Goal: Information Seeking & Learning: Learn about a topic

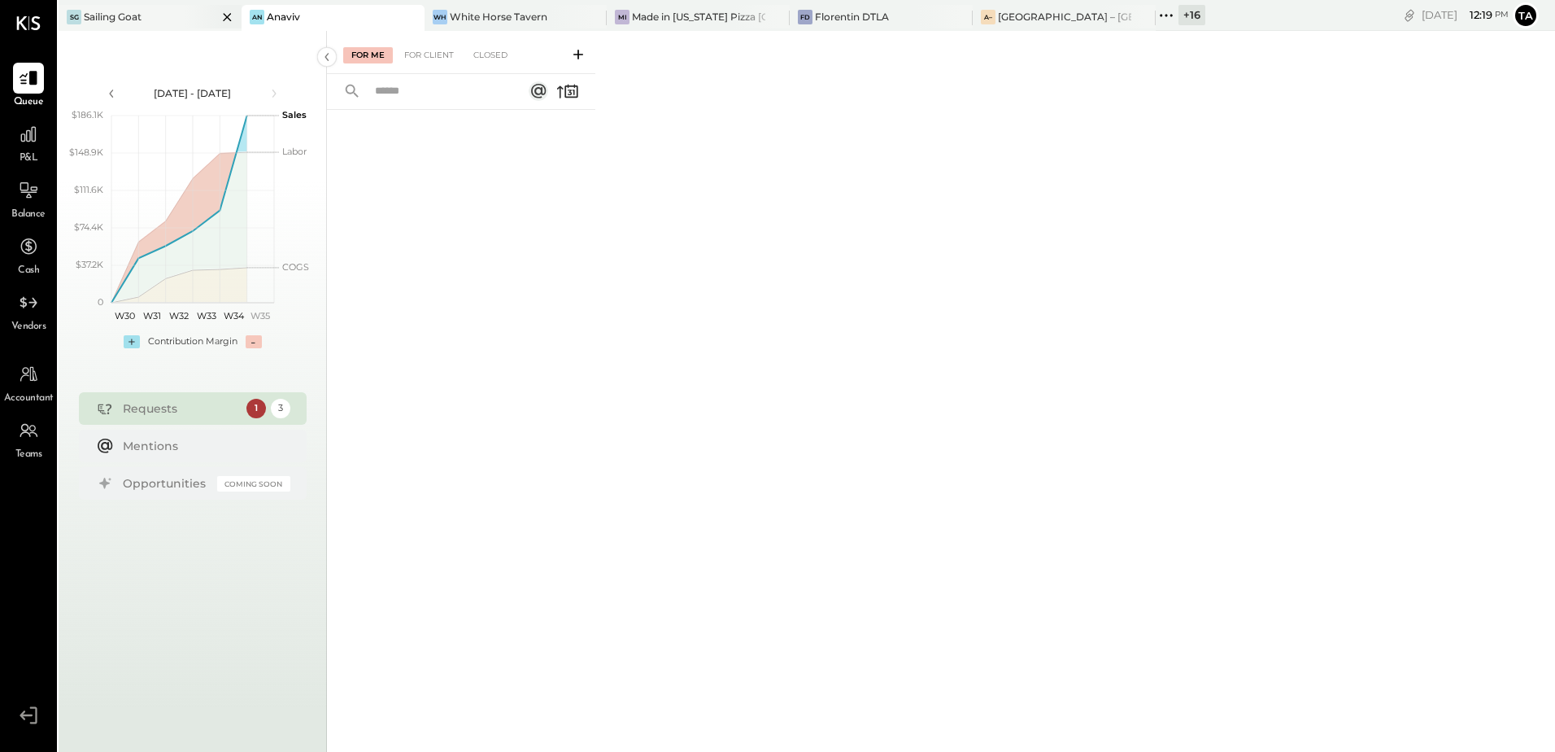
click at [115, 10] on div "Sailing Goat" at bounding box center [113, 17] width 58 height 14
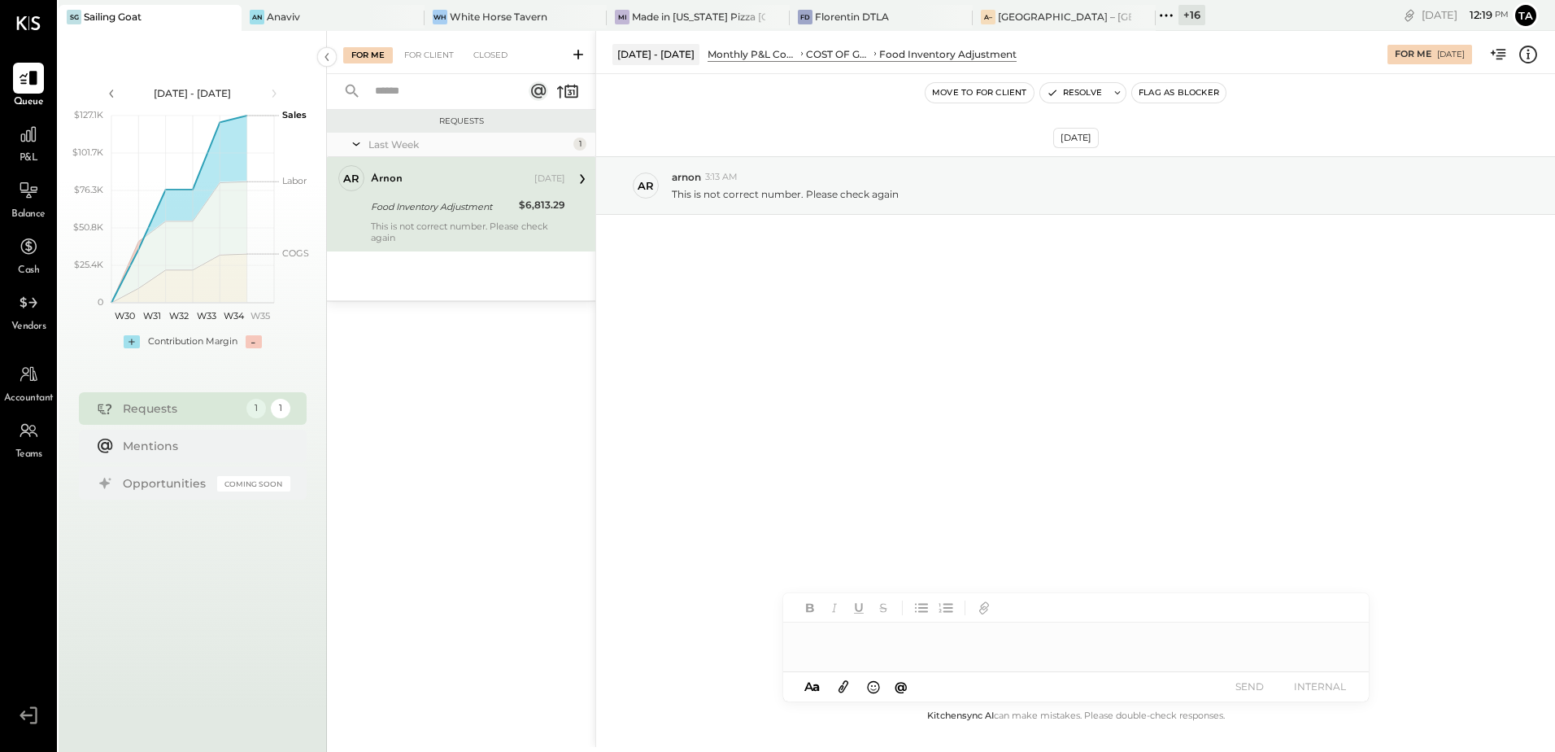
click at [486, 209] on div "Food Inventory Adjustment" at bounding box center [442, 206] width 143 height 16
click at [761, 358] on div "[DATE] ar arnon 3:13 AM This is not correct number. Please check again" at bounding box center [1075, 390] width 959 height 632
click at [499, 207] on div "Food Inventory Adjustment" at bounding box center [442, 206] width 143 height 16
click at [394, 214] on div "Food Inventory Adjustment" at bounding box center [442, 206] width 143 height 16
click at [447, 203] on div "Food Inventory Adjustment" at bounding box center [442, 206] width 143 height 16
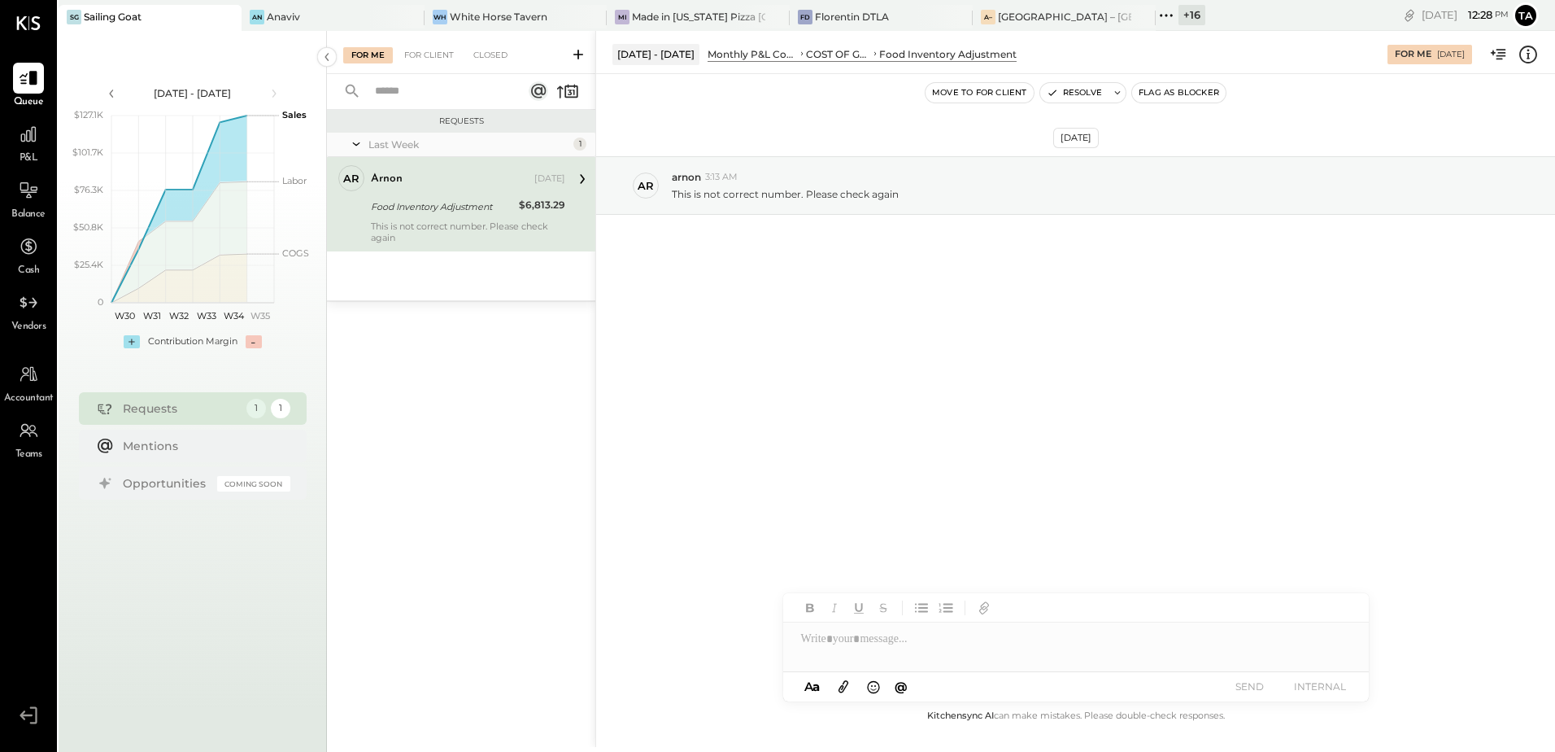
click at [526, 215] on div "$6,813.29" at bounding box center [542, 207] width 46 height 20
click at [453, 198] on div "Food Inventory Adjustment" at bounding box center [442, 206] width 143 height 16
click at [537, 202] on div "$6,813.29" at bounding box center [542, 205] width 46 height 16
click at [578, 177] on icon at bounding box center [582, 178] width 21 height 21
click at [449, 212] on div "Food Inventory Adjustment" at bounding box center [442, 206] width 143 height 16
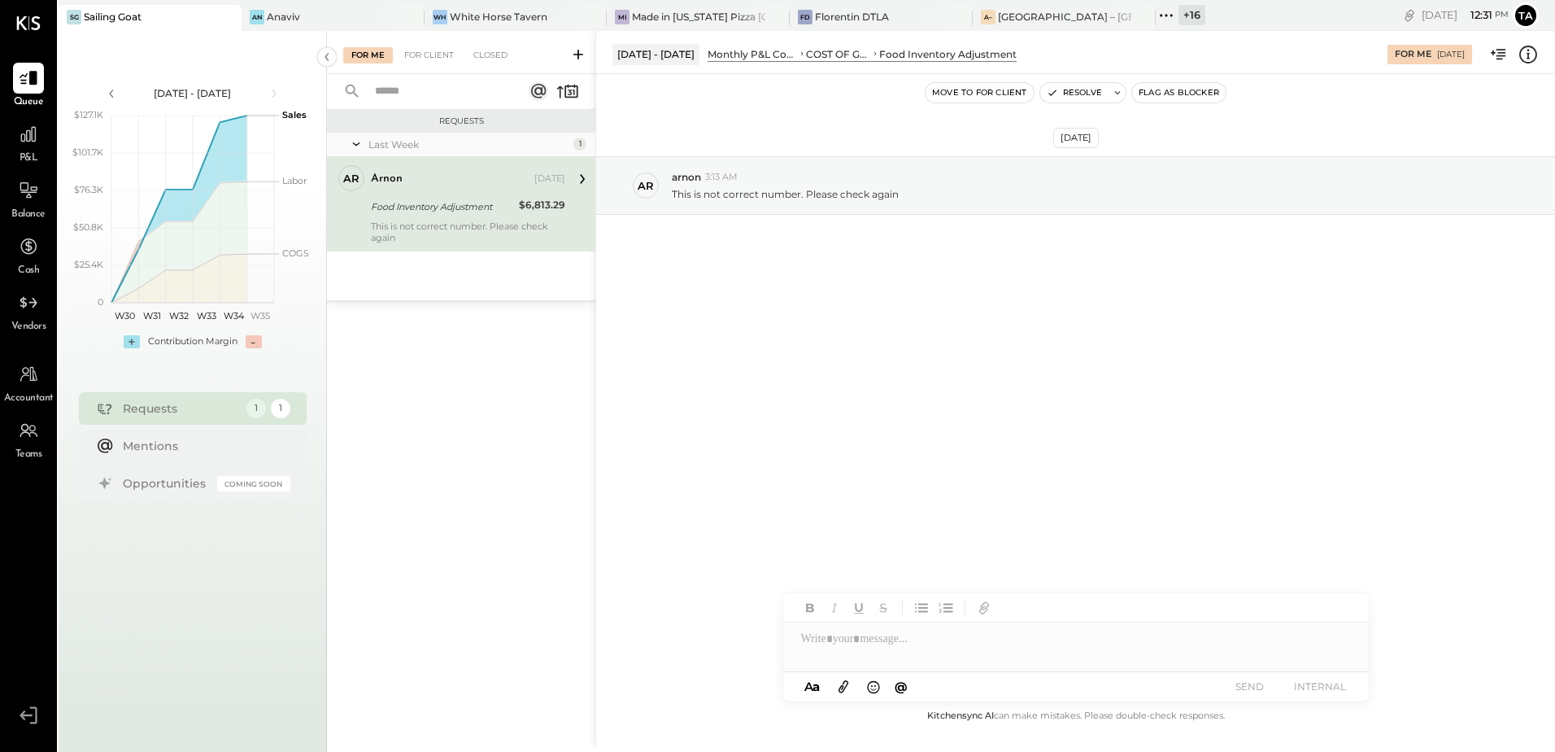
click at [487, 215] on div "Food Inventory Adjustment" at bounding box center [442, 207] width 143 height 20
click at [31, 142] on icon at bounding box center [28, 134] width 21 height 21
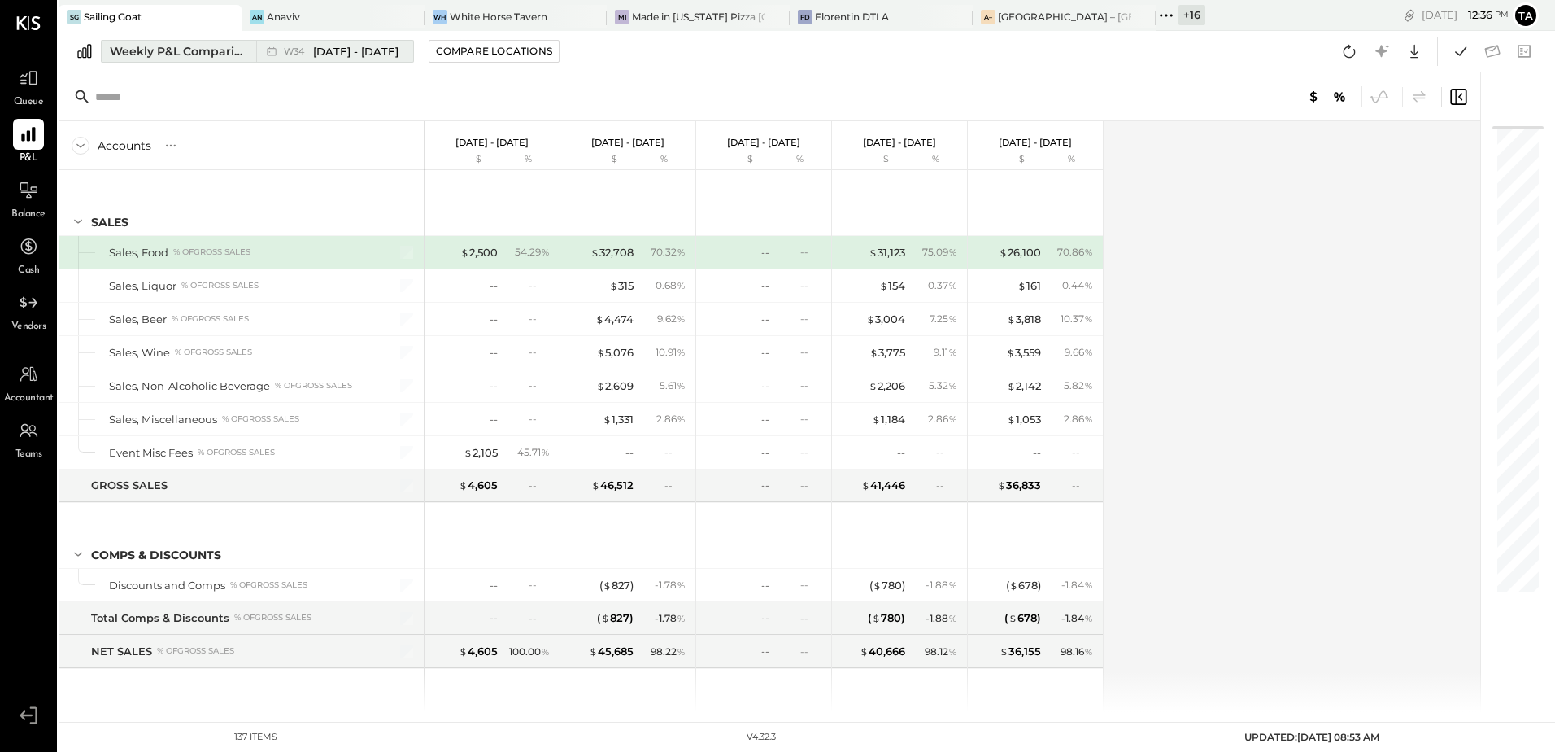
click at [216, 59] on button "Weekly P&L Comparison W34 [DATE] - [DATE]" at bounding box center [257, 51] width 313 height 23
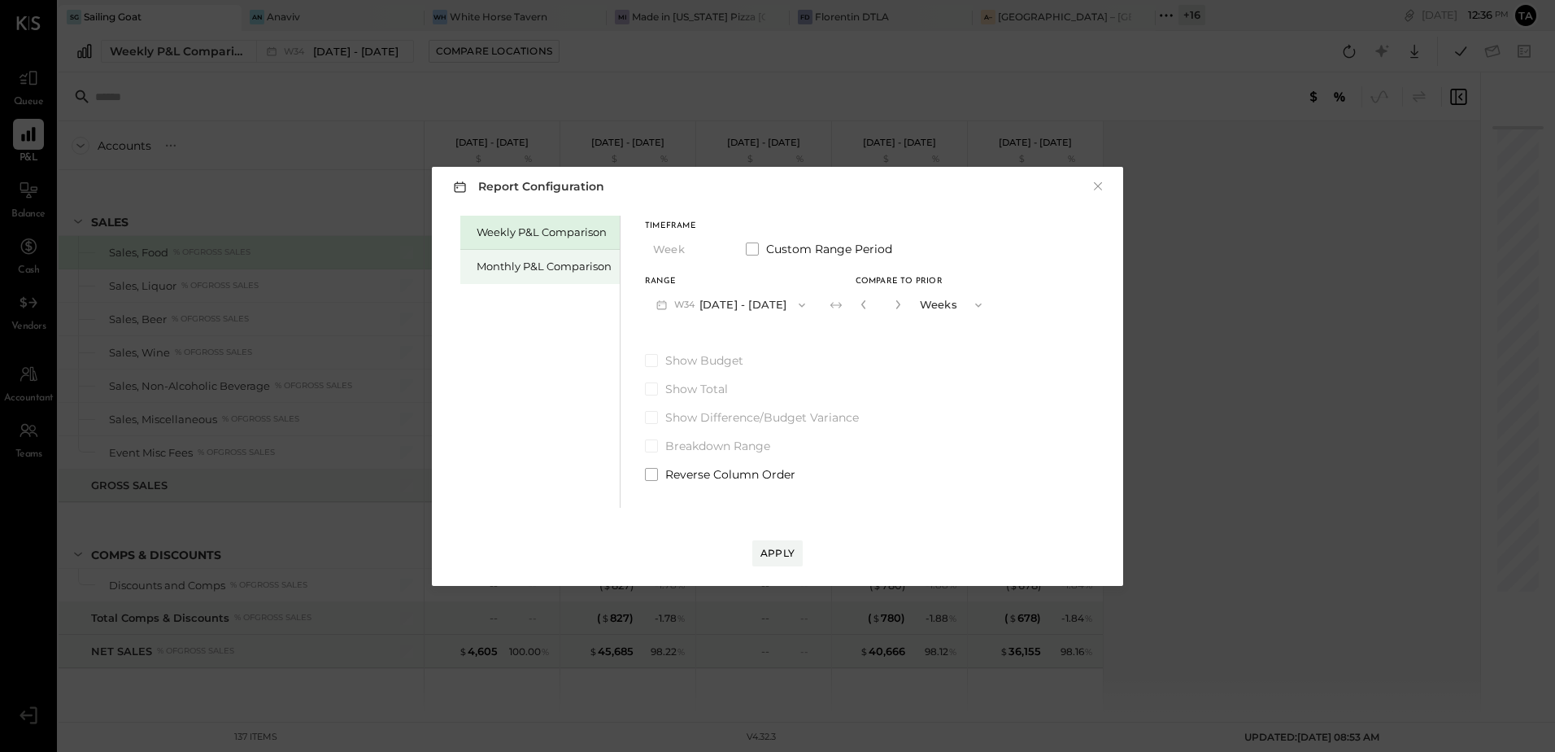
click at [529, 265] on div "Monthly P&L Comparison" at bounding box center [544, 266] width 135 height 15
click at [736, 302] on button "M08 [DATE] - [DATE]" at bounding box center [731, 305] width 172 height 30
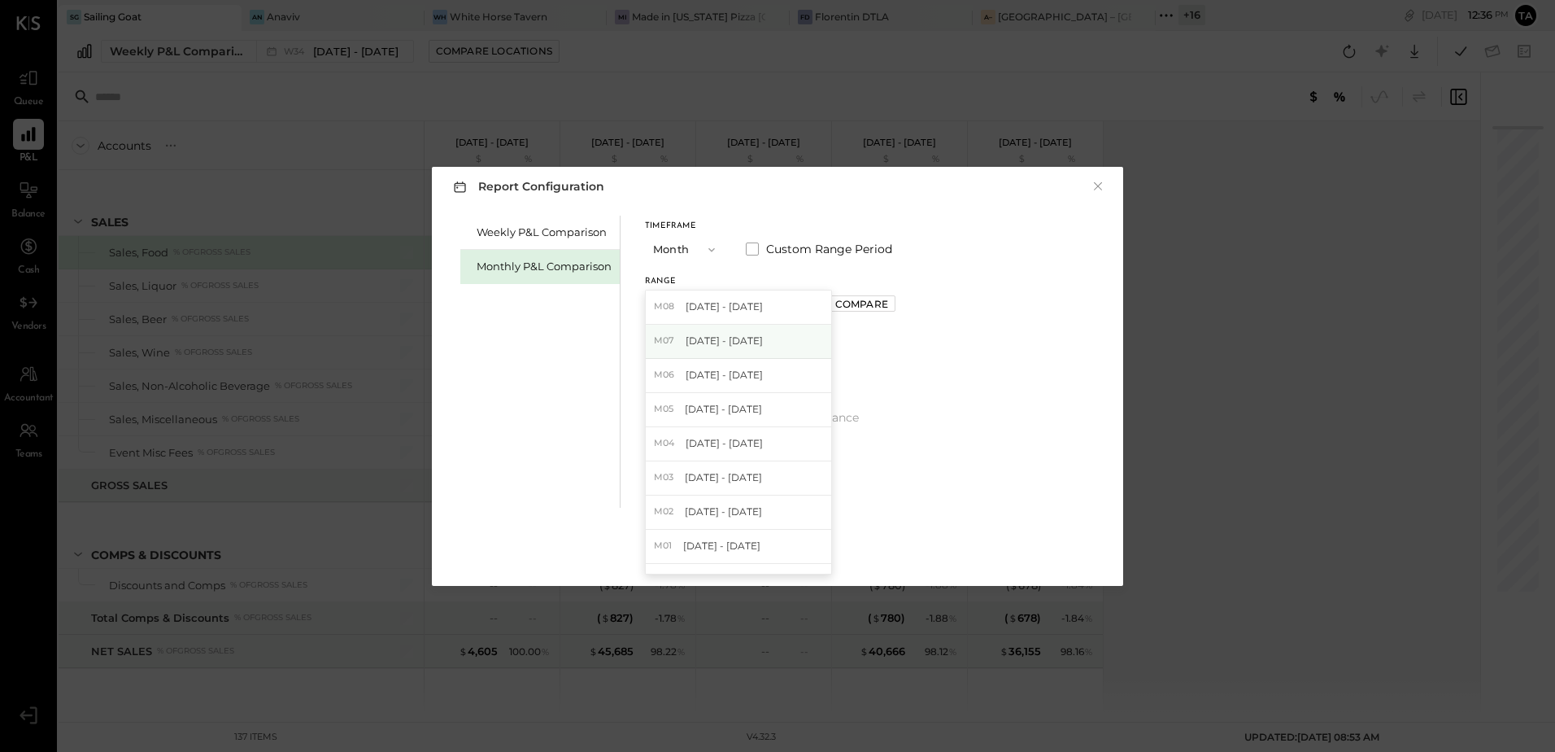
click at [715, 342] on span "[DATE] - [DATE]" at bounding box center [724, 341] width 77 height 14
click at [784, 552] on div "Apply" at bounding box center [778, 553] width 34 height 14
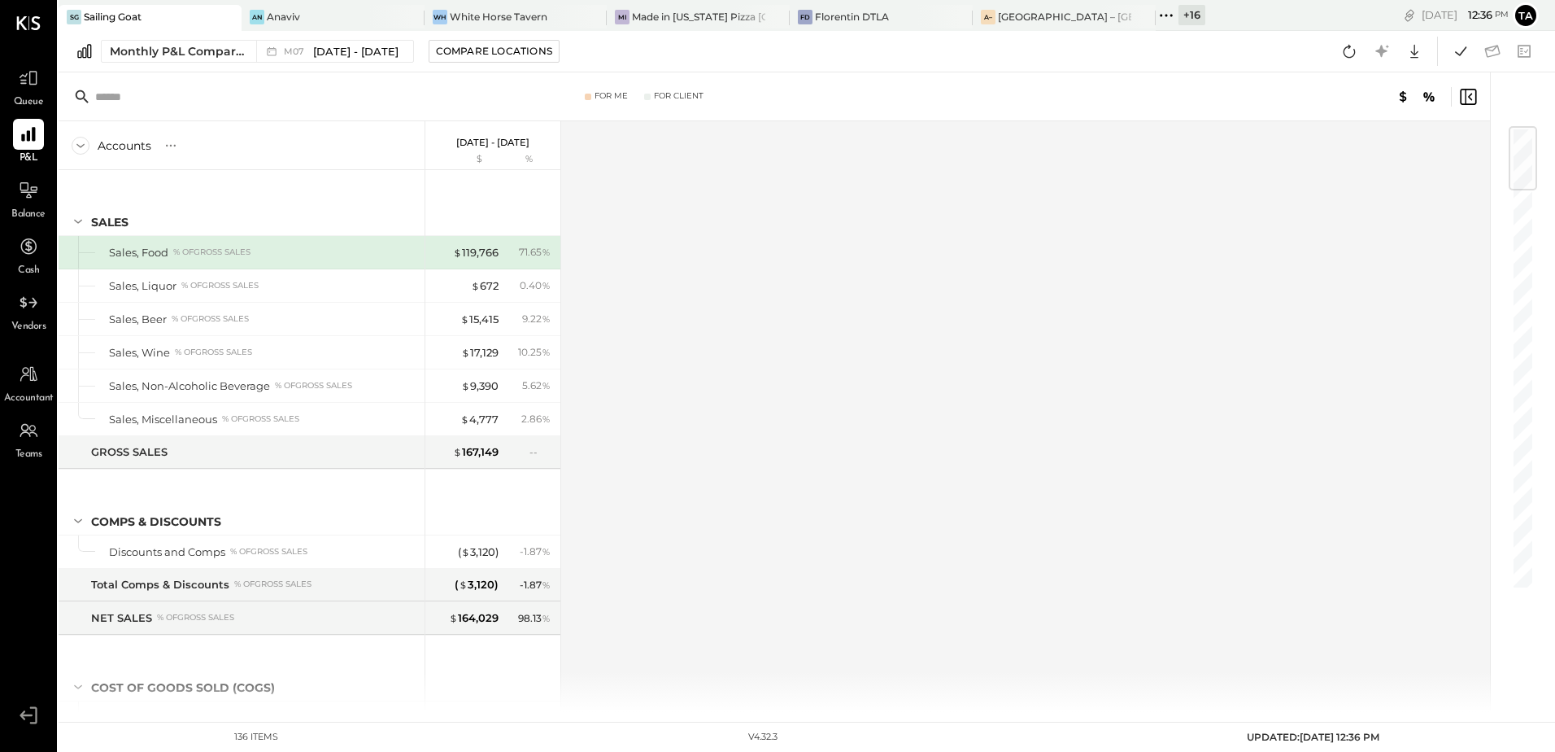
click at [1041, 412] on div "Accounts S % GL [DATE] - [DATE] $ % SALES Sales, Food % of GROSS SALES Sales, L…" at bounding box center [776, 416] width 1434 height 591
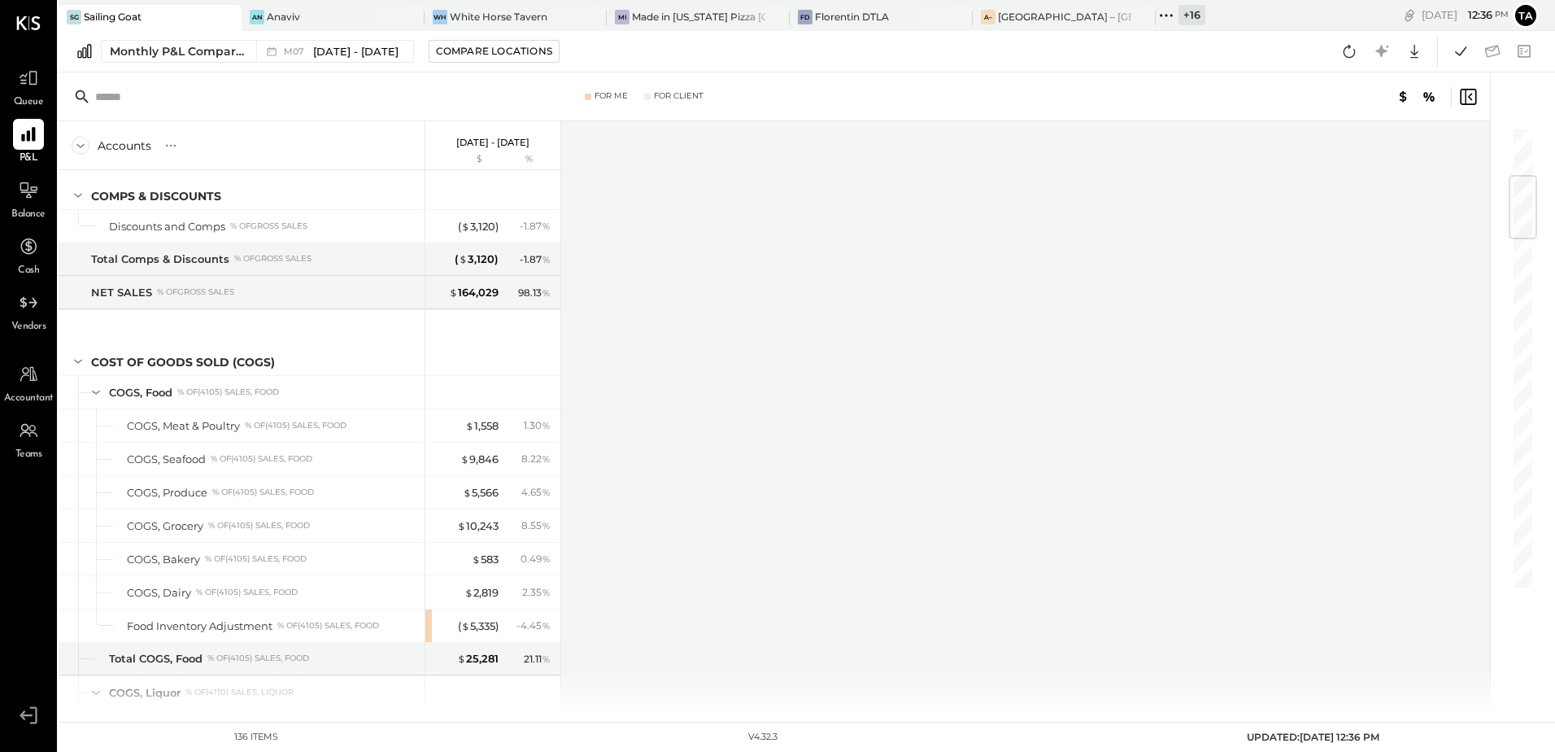
scroll to position [407, 0]
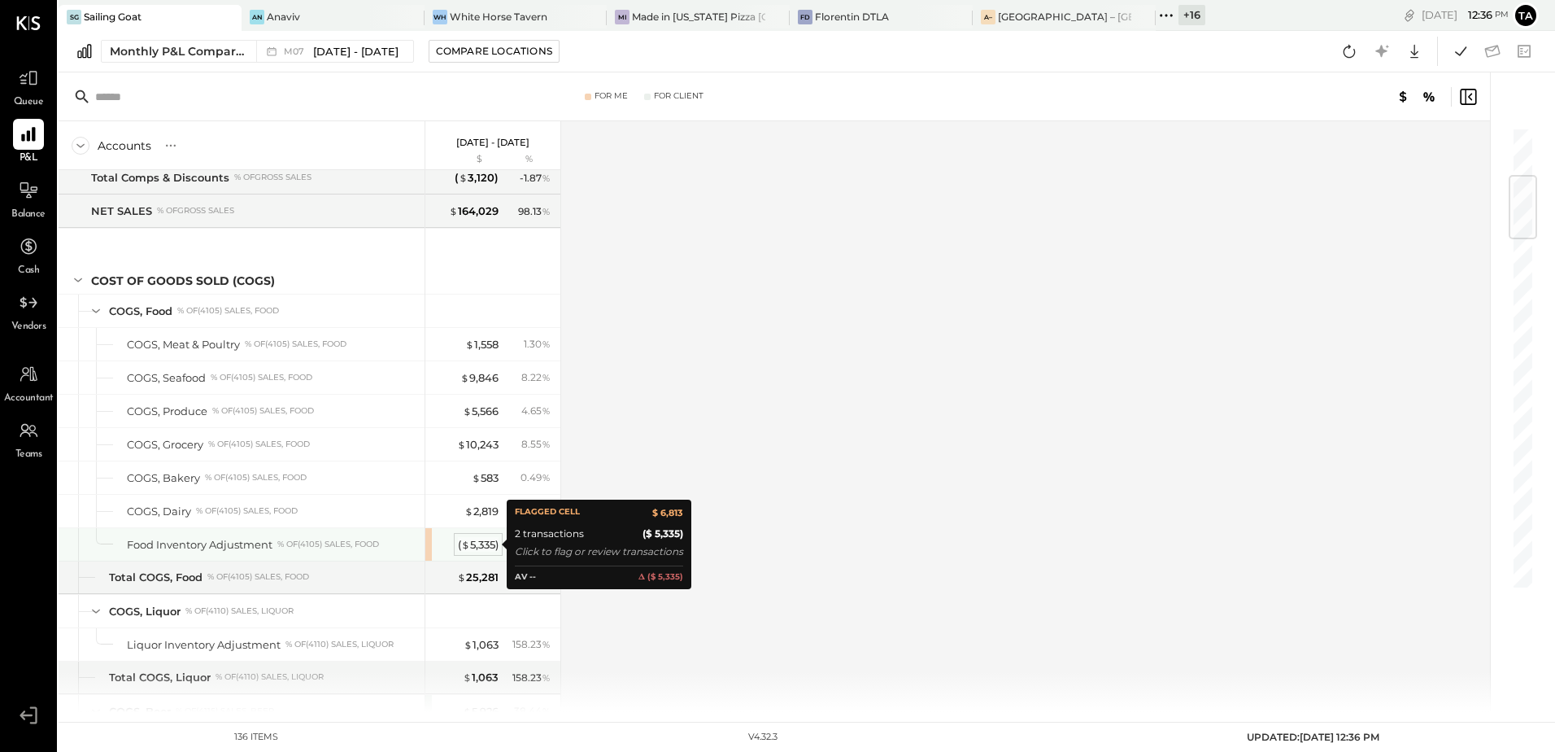
click at [484, 546] on div "( $ 5,335 )" at bounding box center [478, 544] width 41 height 15
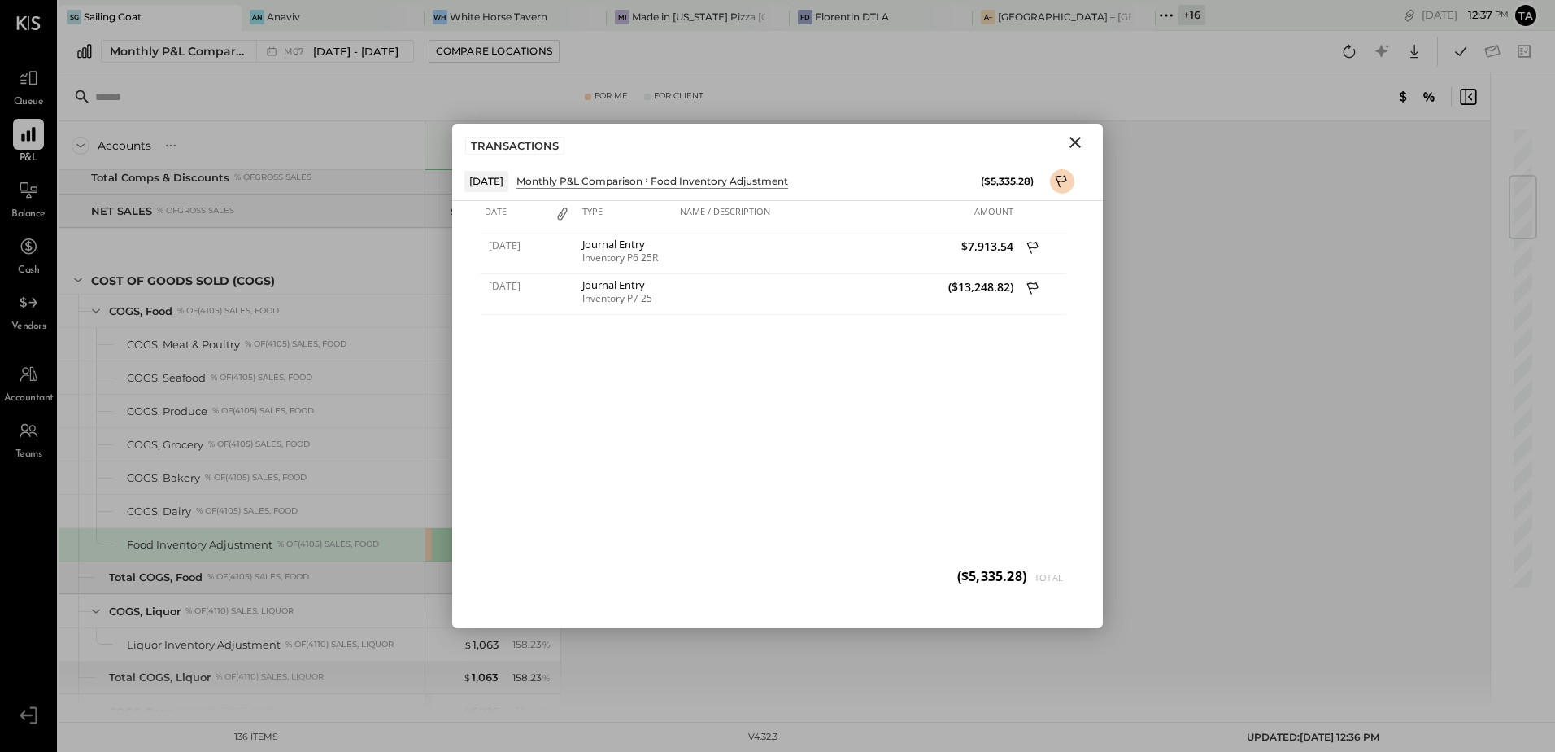
drag, startPoint x: 1076, startPoint y: 145, endPoint x: 520, endPoint y: 124, distance: 556.8
click at [1076, 145] on icon "Close" at bounding box center [1076, 143] width 20 height 20
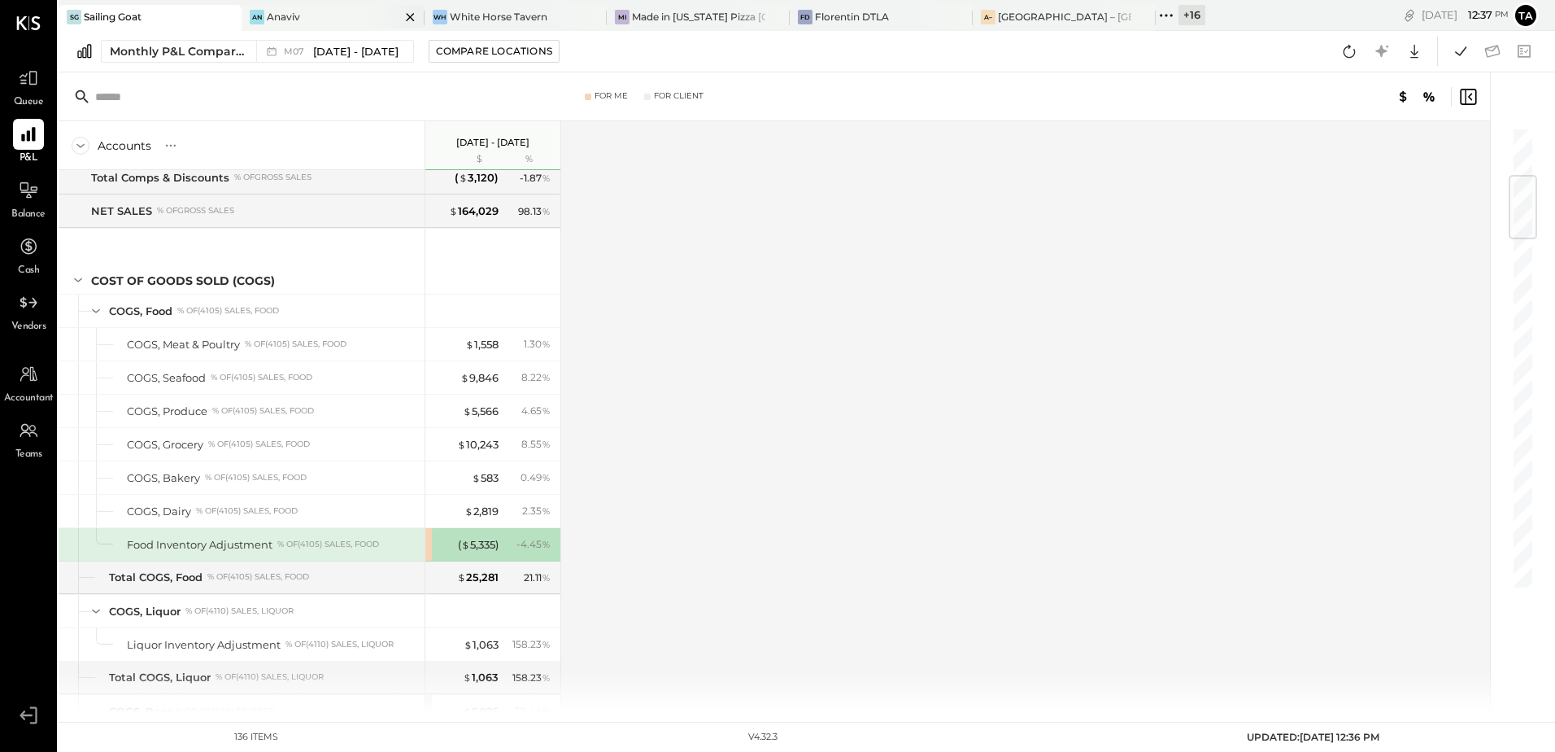
click at [290, 15] on div "Anaviv" at bounding box center [283, 17] width 33 height 14
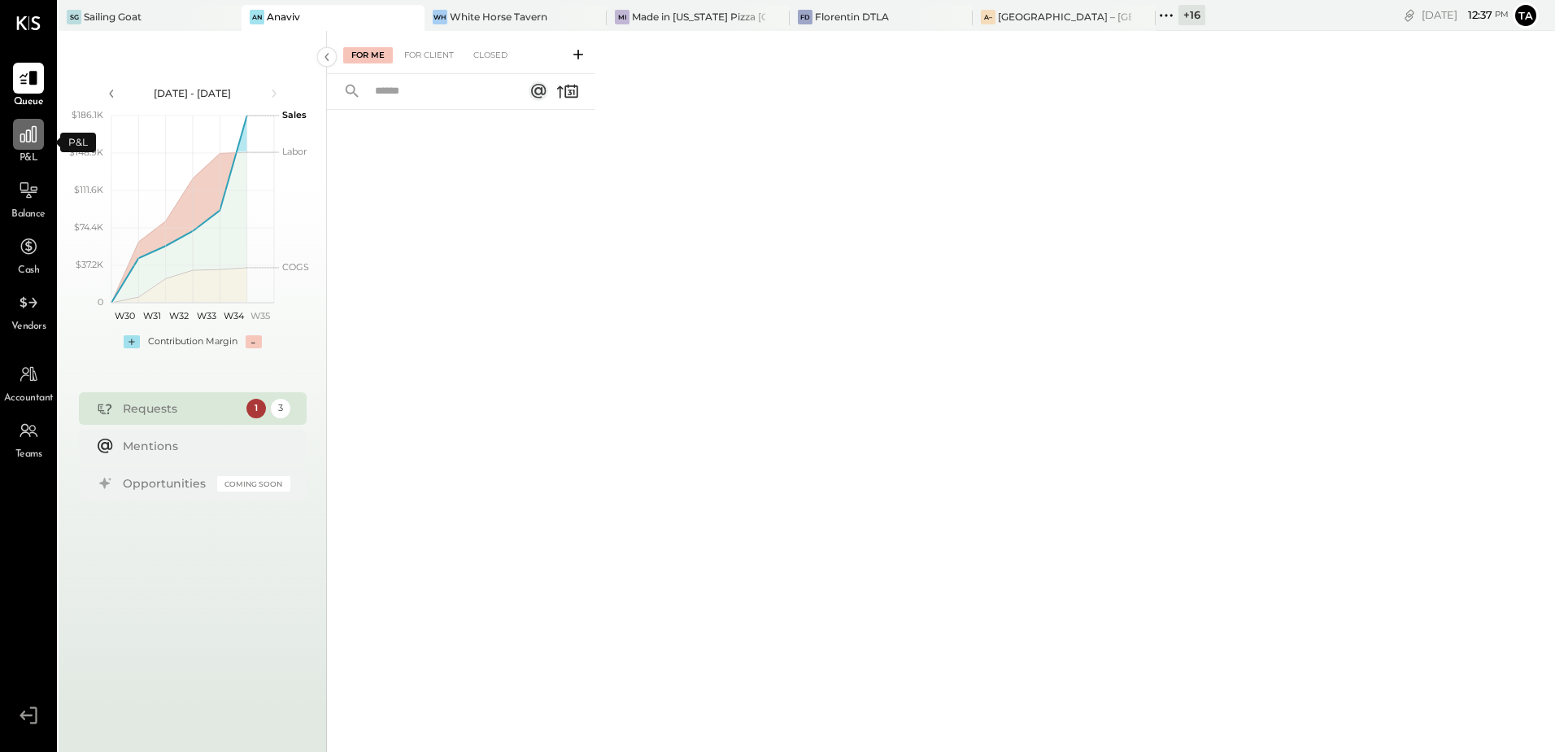
click at [37, 130] on icon at bounding box center [28, 134] width 16 height 16
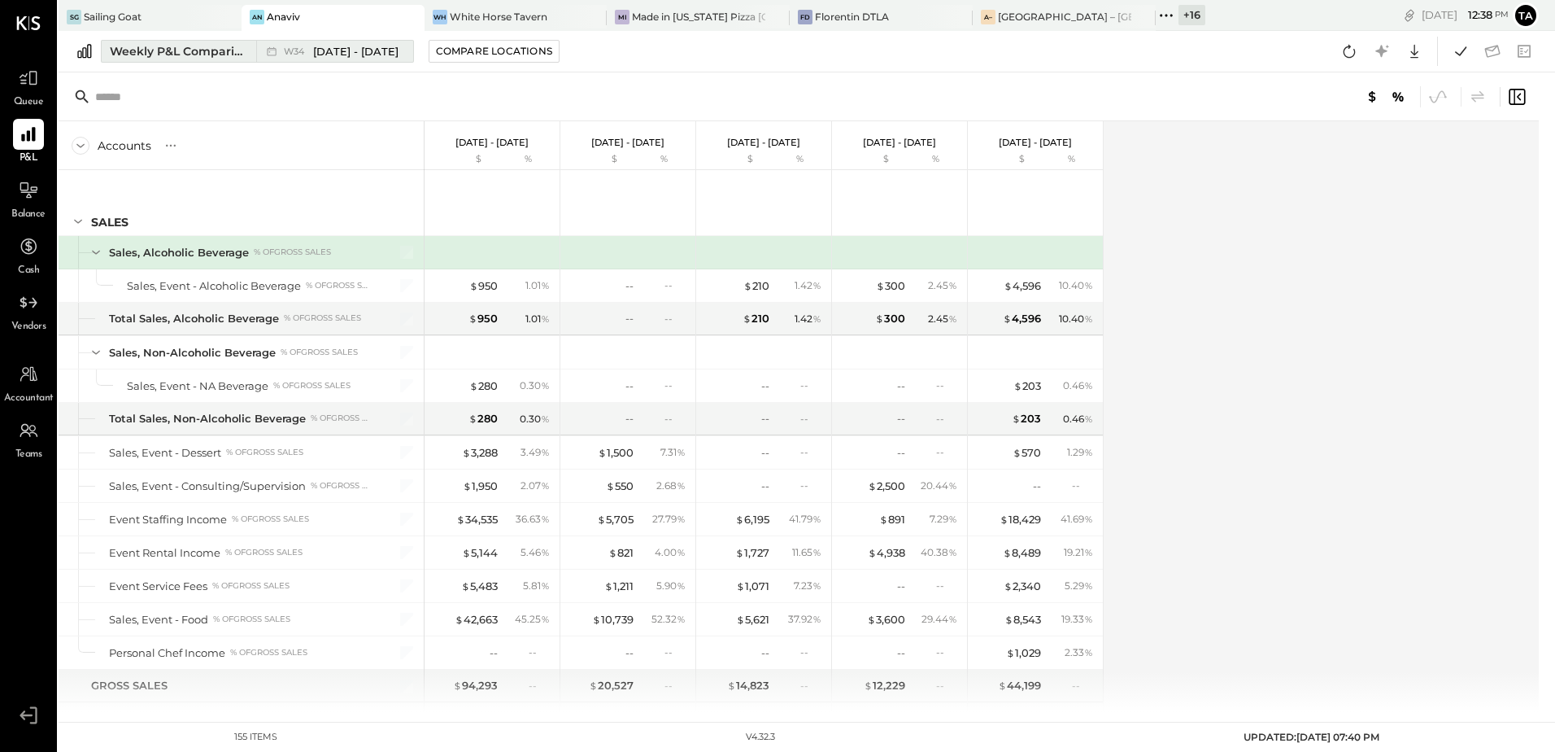
click at [172, 56] on div "Weekly P&L Comparison" at bounding box center [178, 51] width 137 height 16
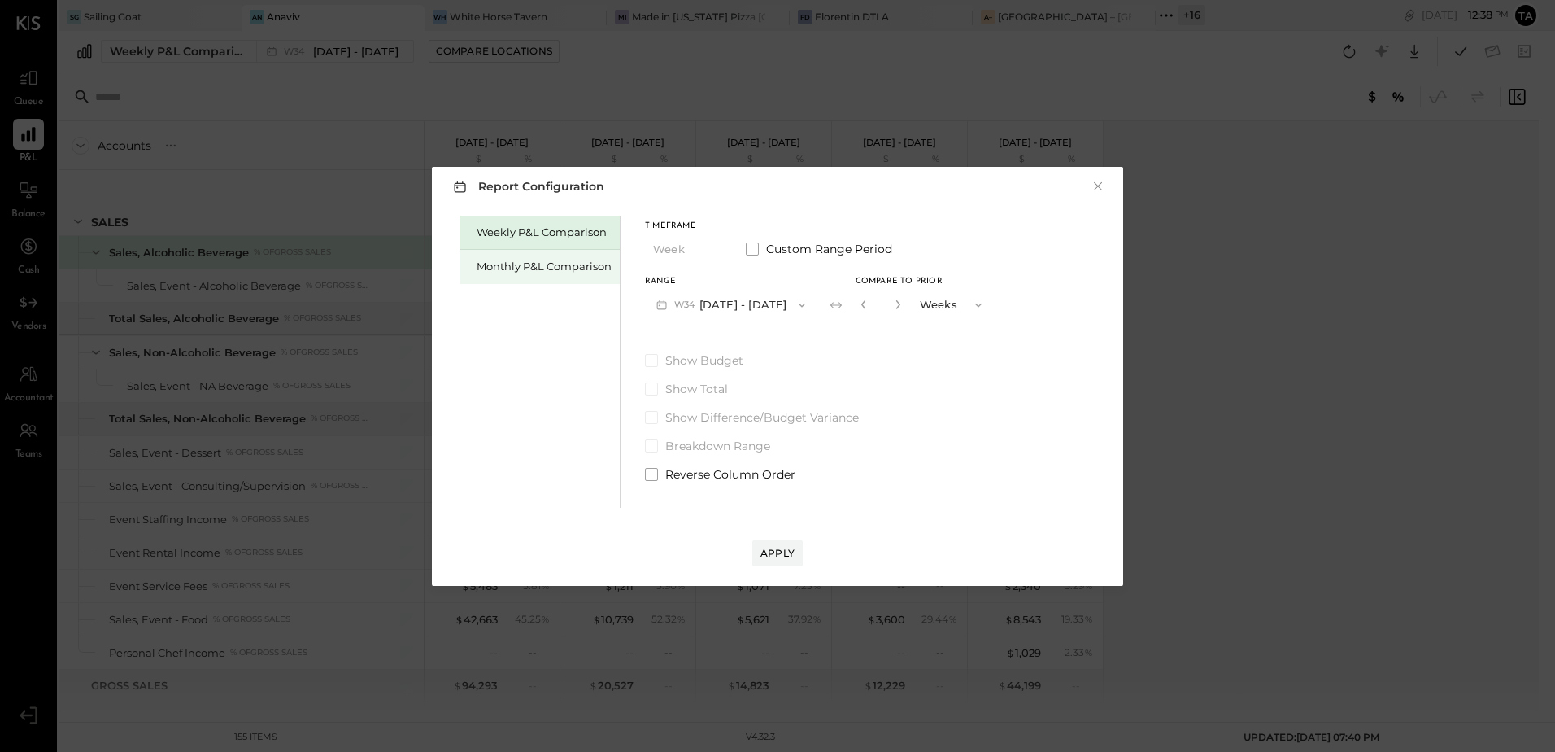
click at [543, 267] on div "Monthly P&L Comparison" at bounding box center [544, 266] width 135 height 15
click at [718, 309] on button "M08 [DATE] - [DATE]" at bounding box center [731, 305] width 172 height 30
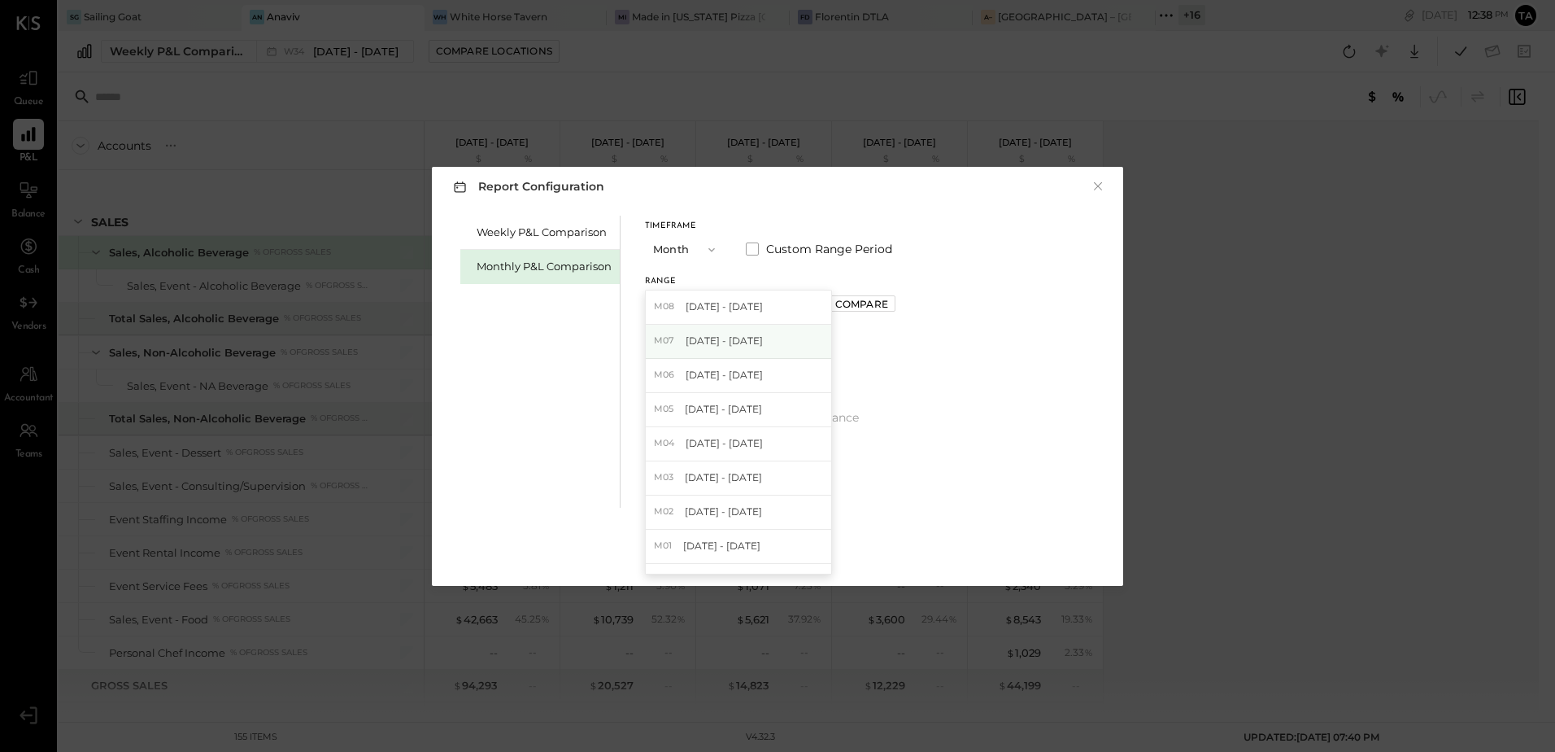
click at [718, 347] on span "[DATE] - [DATE]" at bounding box center [724, 341] width 77 height 14
click at [792, 556] on div "Apply" at bounding box center [778, 553] width 34 height 14
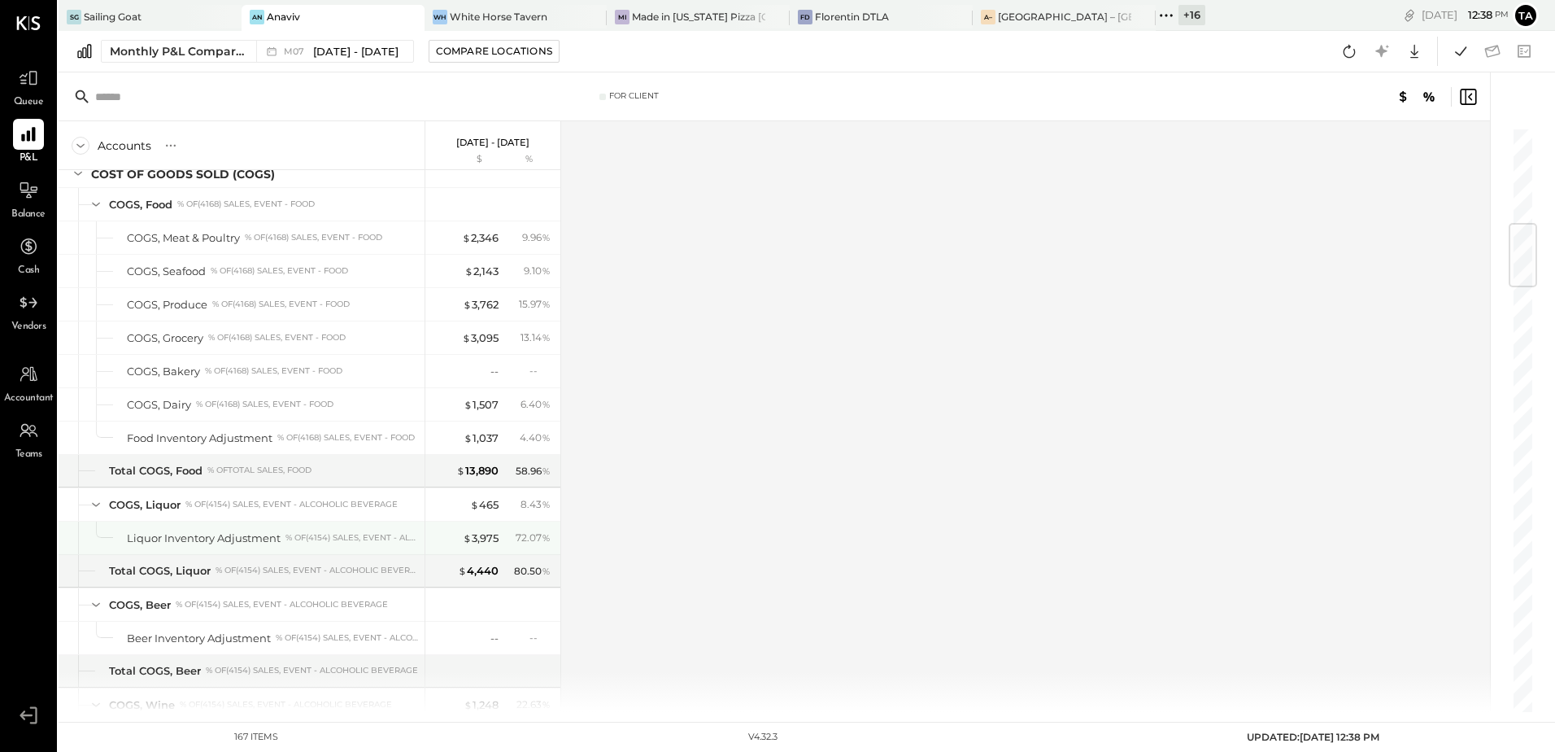
scroll to position [325, 0]
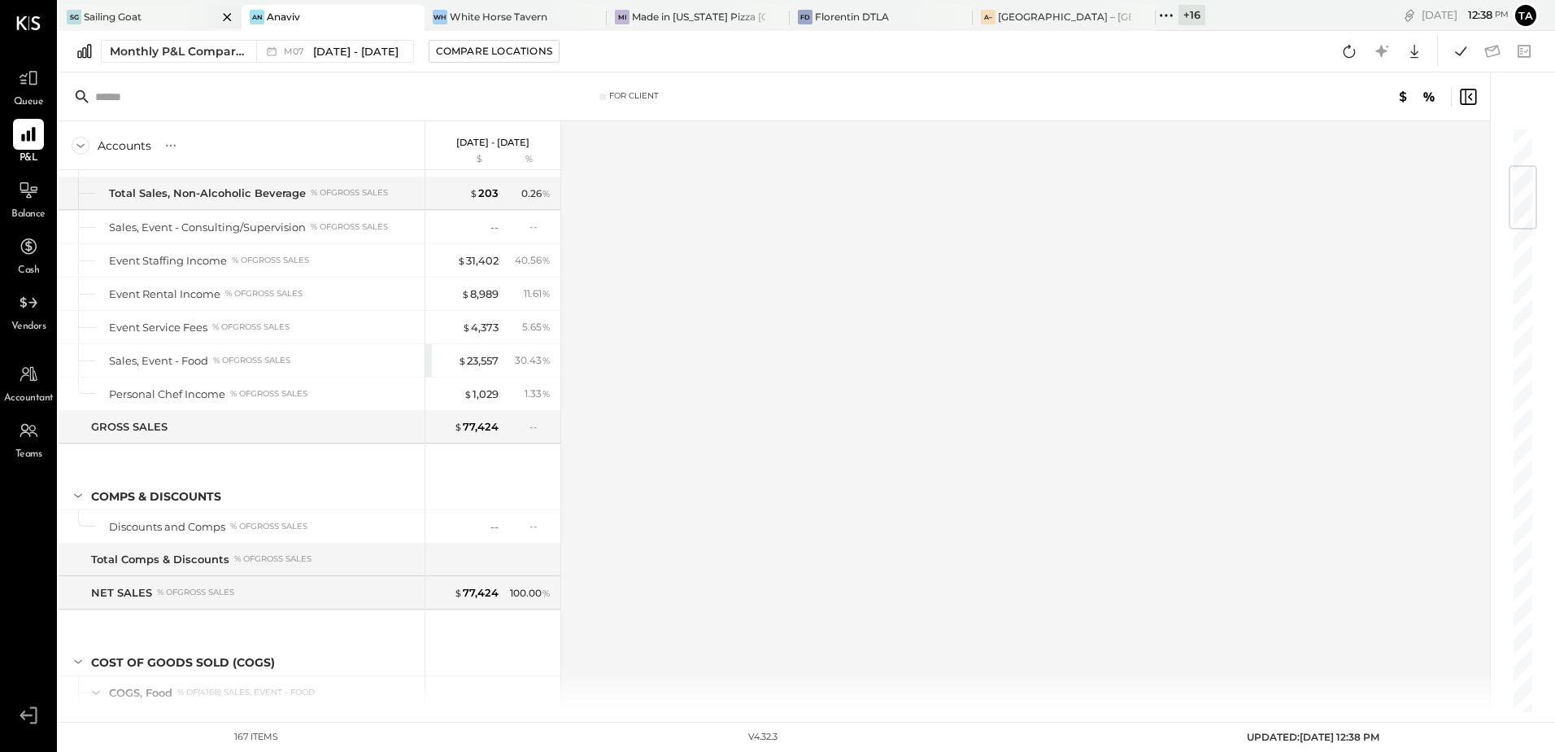
click at [137, 24] on div "SG Sailing Goat" at bounding box center [150, 18] width 183 height 26
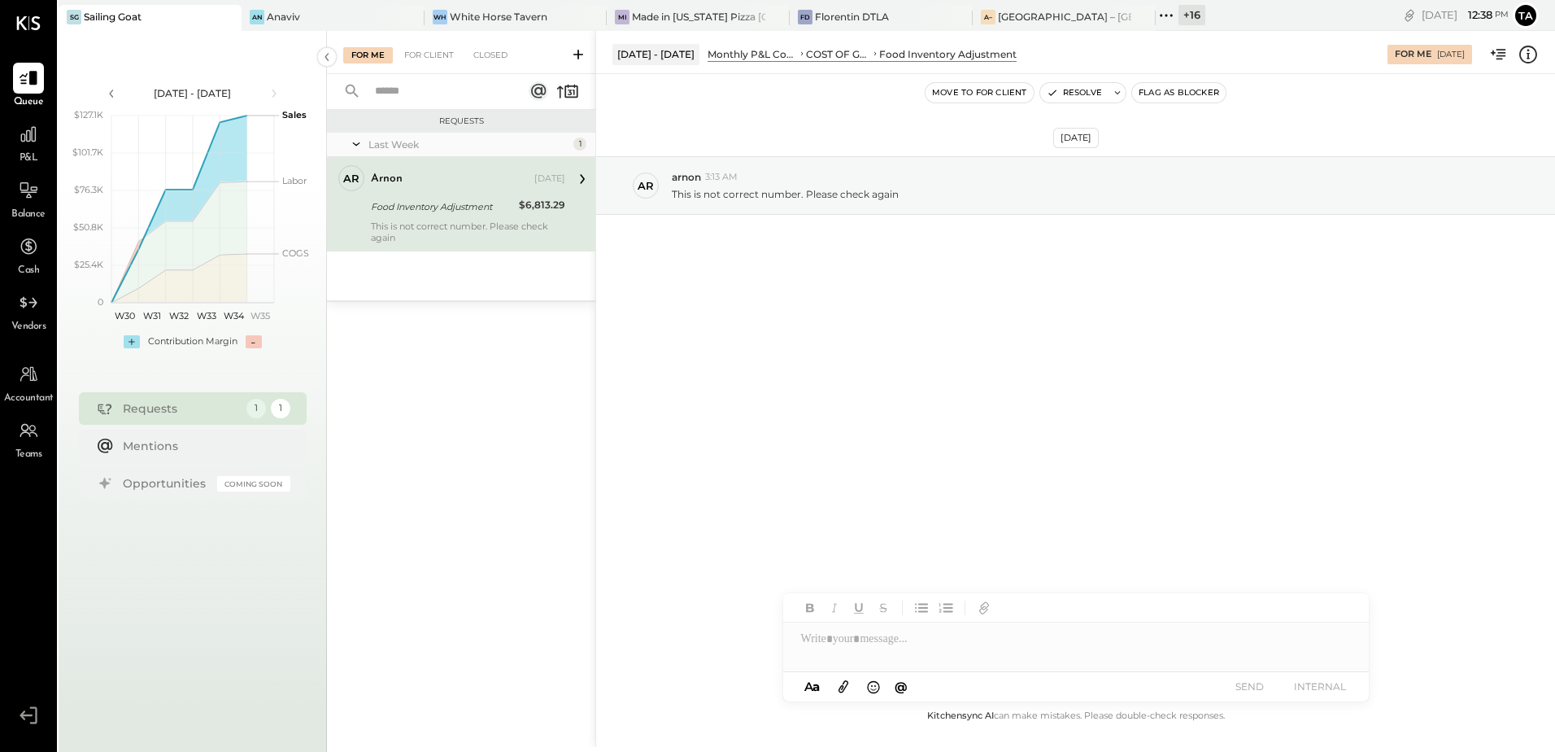
click at [443, 189] on div "arnon [DATE]" at bounding box center [468, 179] width 194 height 23
click at [1119, 95] on icon at bounding box center [1117, 92] width 11 height 11
type textarea "*"
type textarea "**********"
click at [1220, 207] on button "Resolve" at bounding box center [1225, 205] width 73 height 20
